Goal: Information Seeking & Learning: Learn about a topic

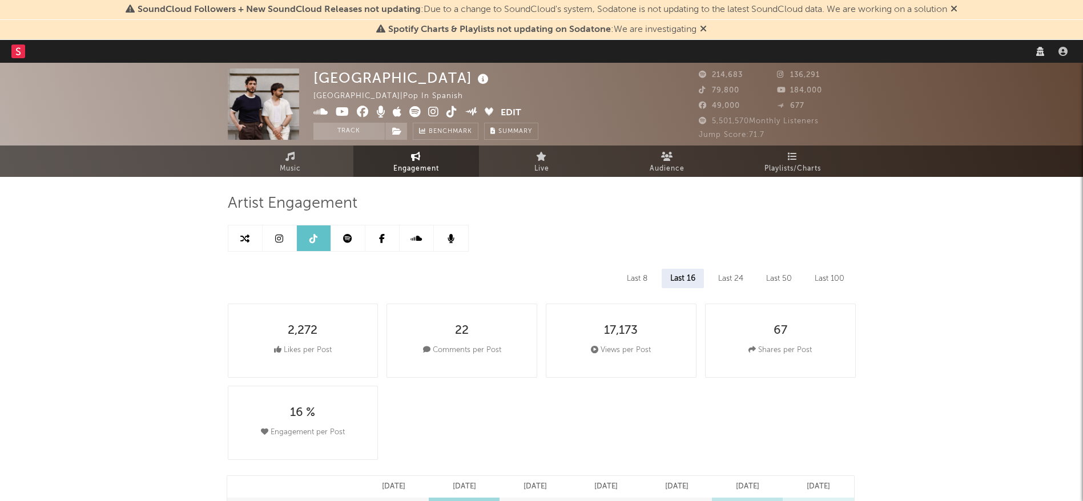
select select "6m"
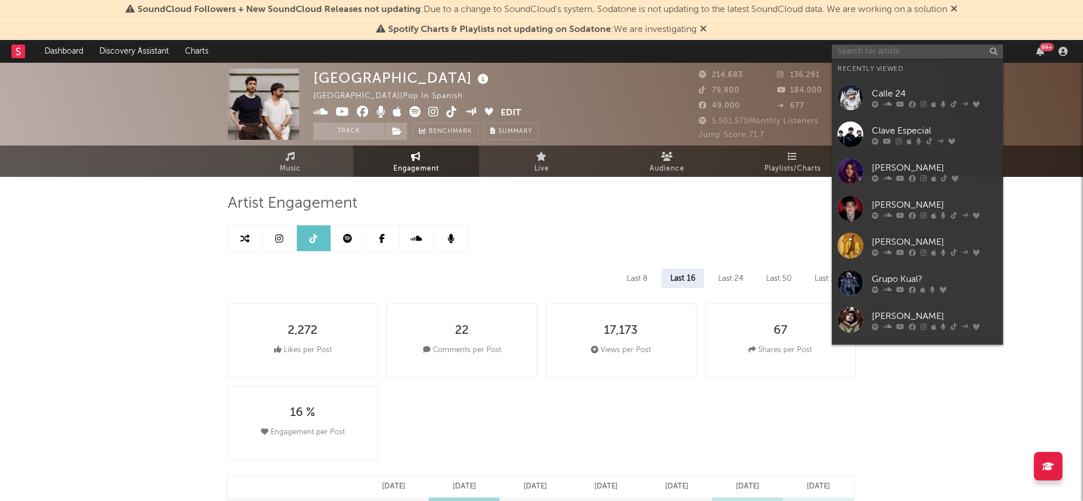
click at [952, 52] on input "text" at bounding box center [917, 52] width 171 height 14
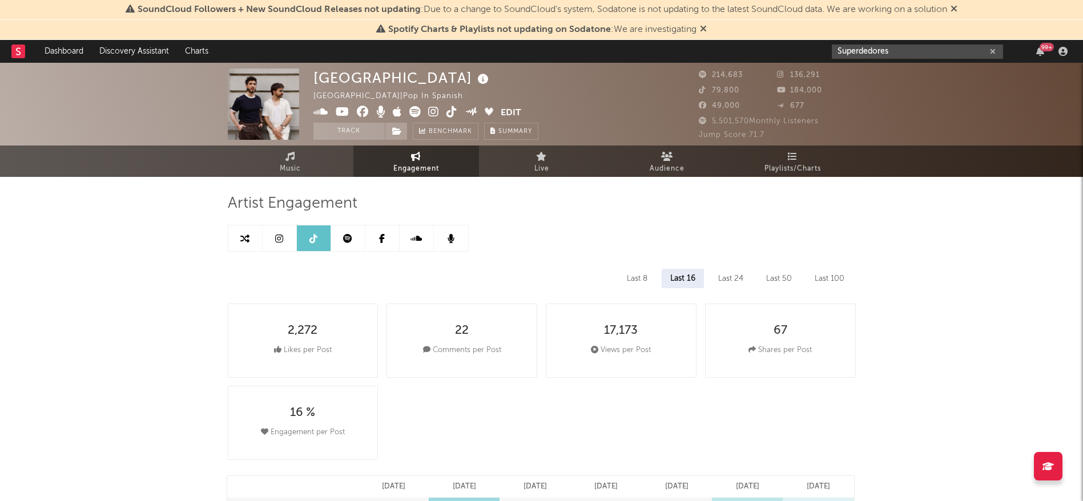
type input "Superdedores"
click at [904, 47] on input "Superdedores" at bounding box center [917, 52] width 171 height 14
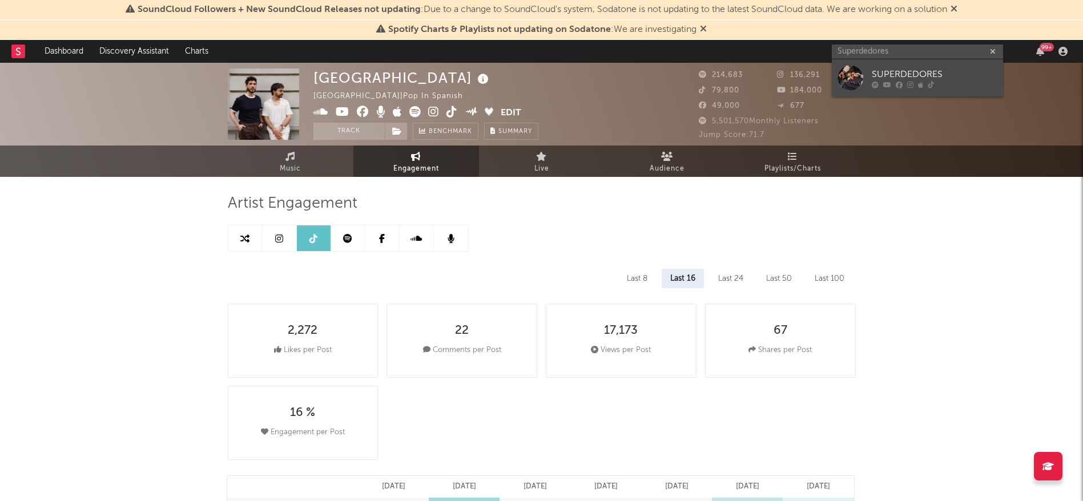
click at [906, 71] on div "SUPERDEDORES" at bounding box center [935, 74] width 126 height 14
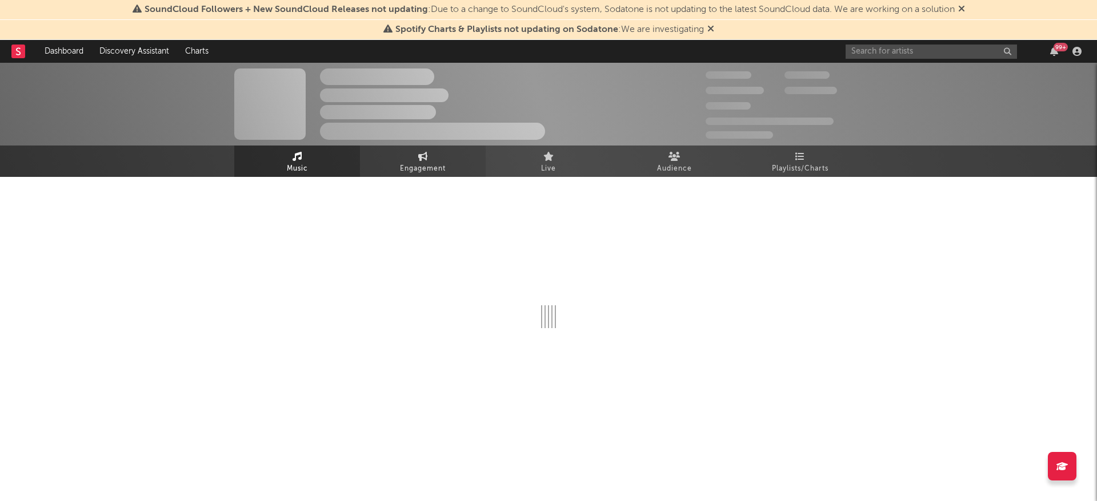
select select "6m"
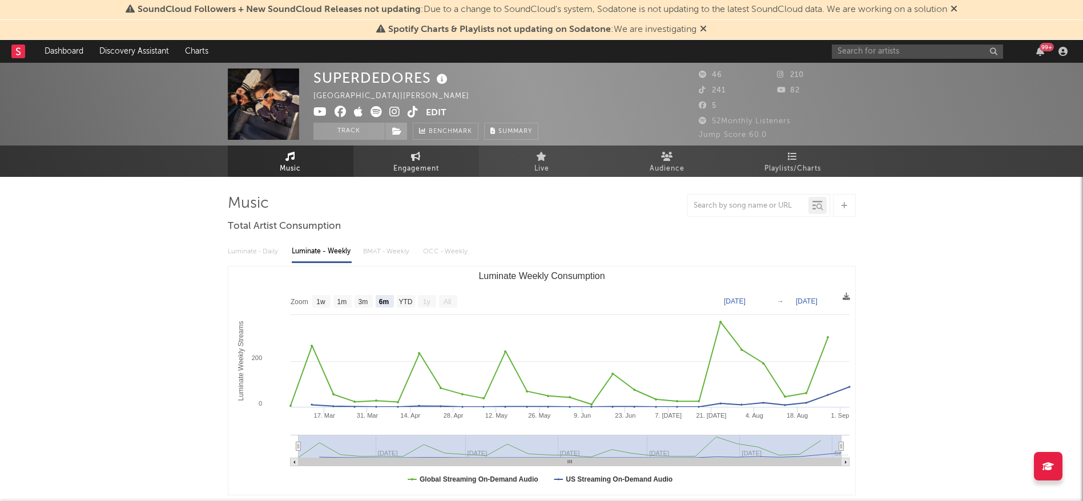
click at [412, 159] on icon at bounding box center [416, 156] width 10 height 9
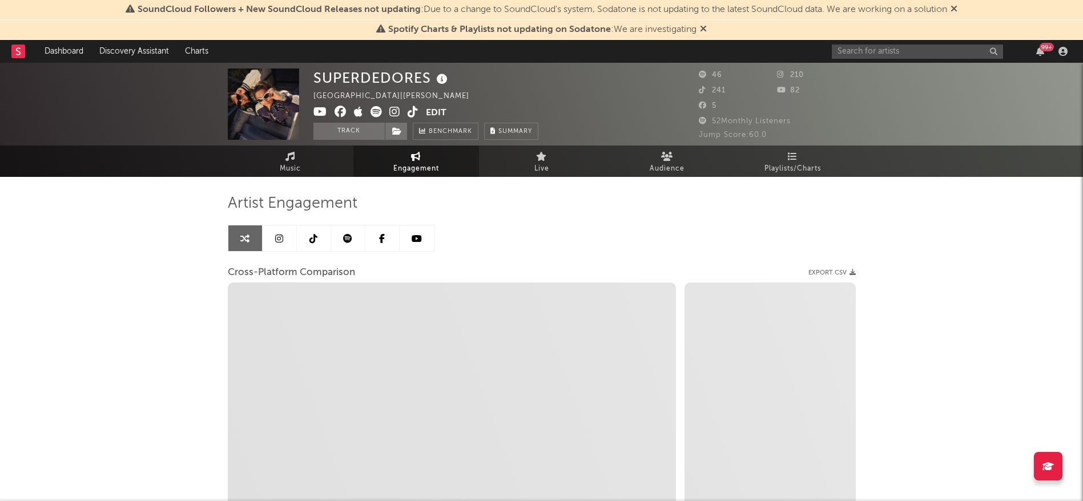
select select "1w"
select select "1m"
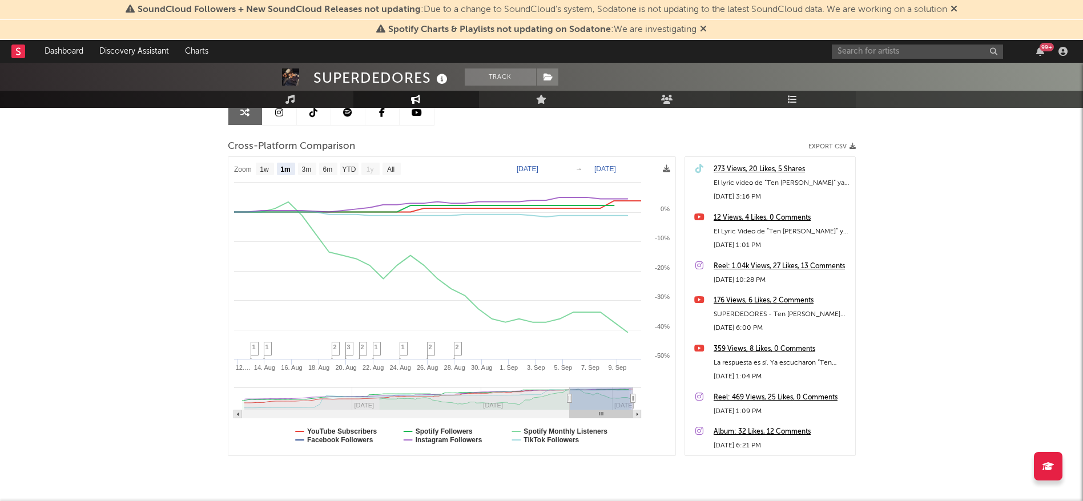
scroll to position [126, 0]
click at [856, 54] on input "text" at bounding box center [917, 52] width 171 height 14
click at [887, 47] on input "katteyes" at bounding box center [917, 52] width 171 height 14
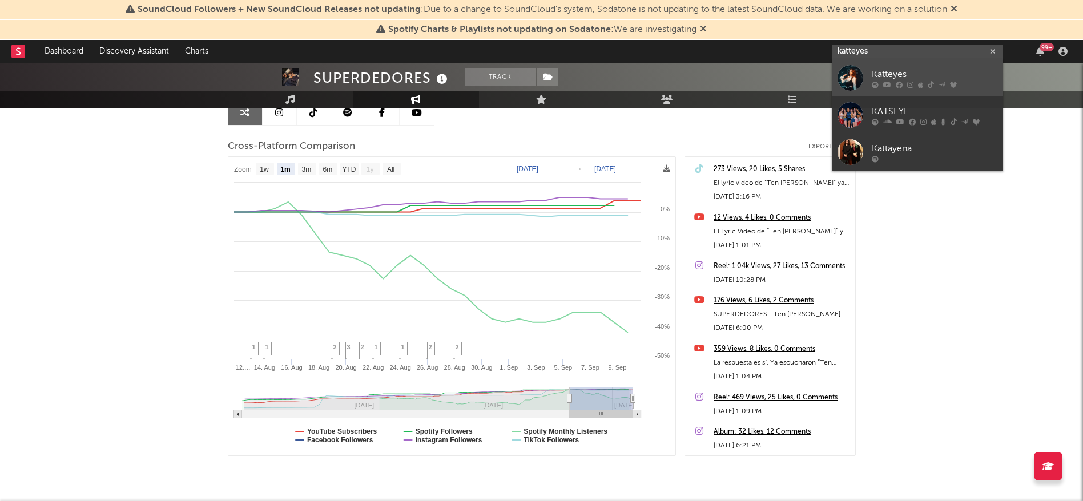
type input "katteyes"
click at [837, 70] on link "Katteyes" at bounding box center [917, 77] width 171 height 37
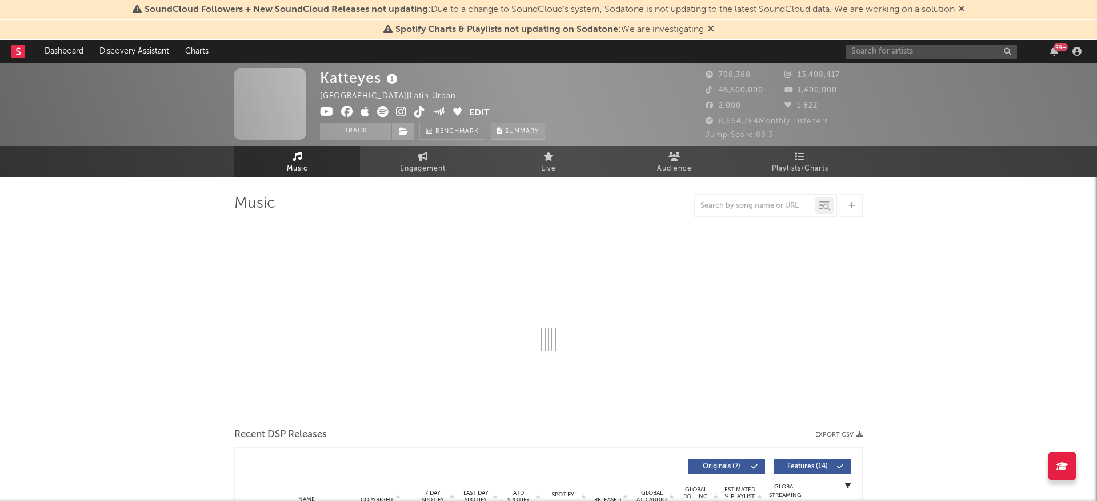
select select "6m"
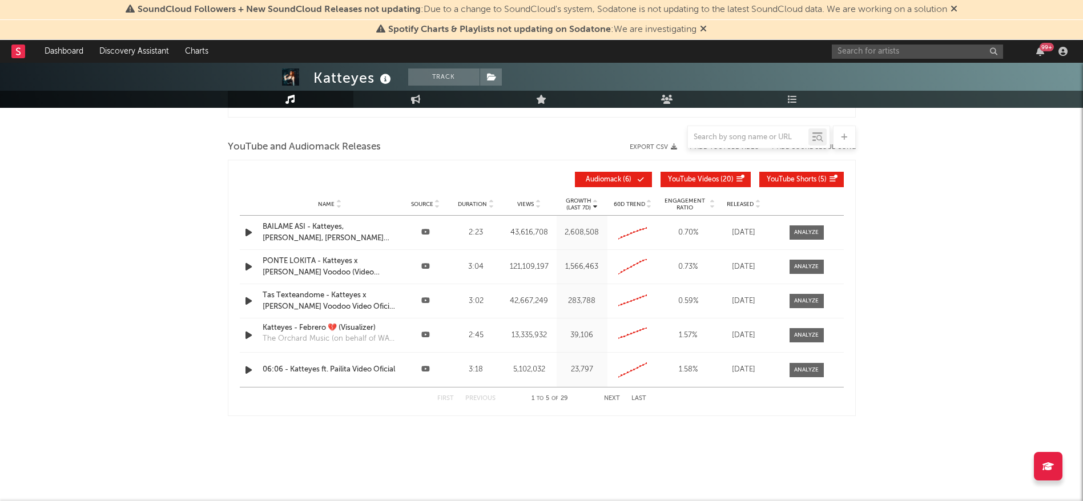
scroll to position [206, 0]
